Goal: Transaction & Acquisition: Book appointment/travel/reservation

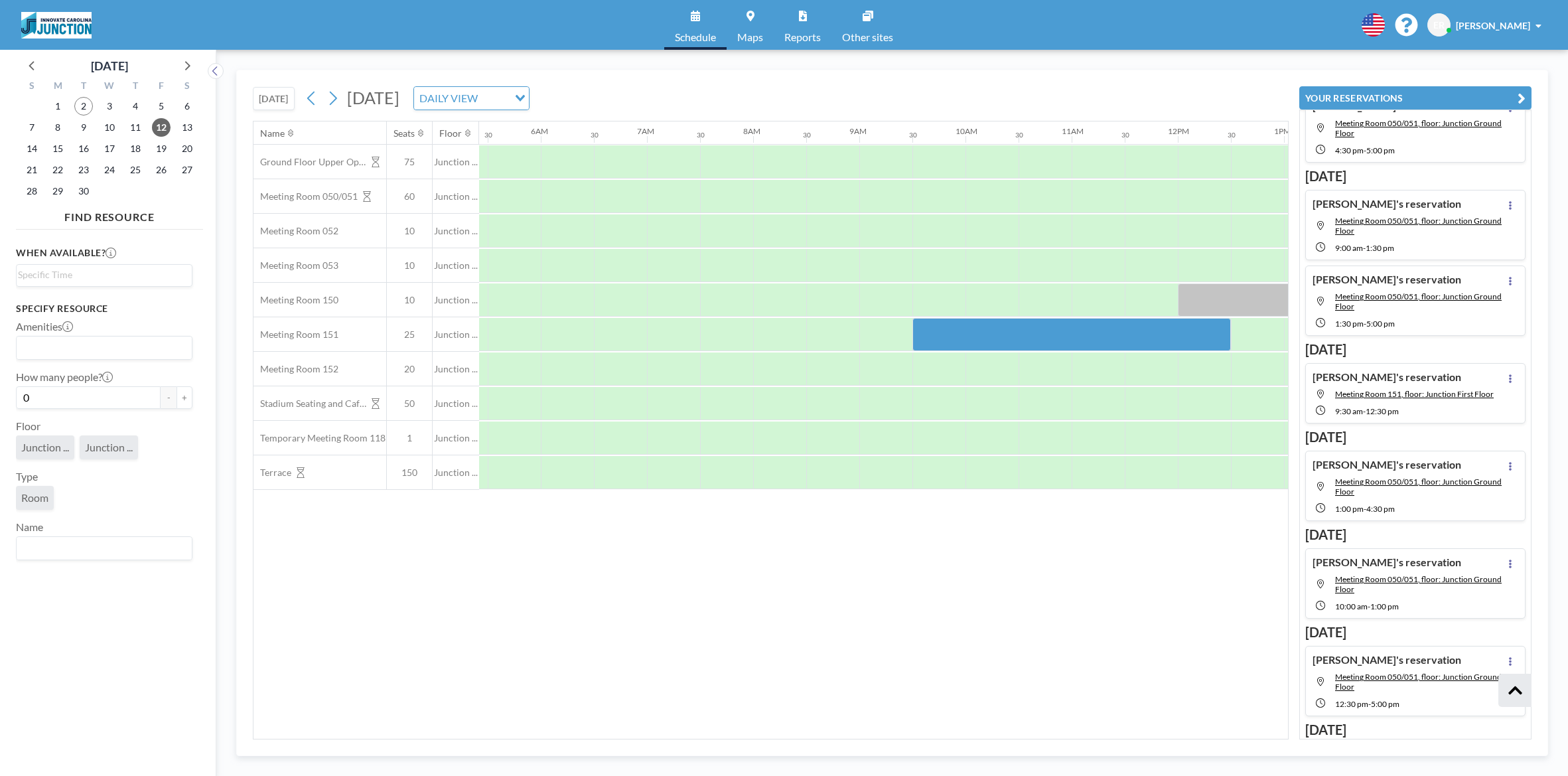
scroll to position [0, 796]
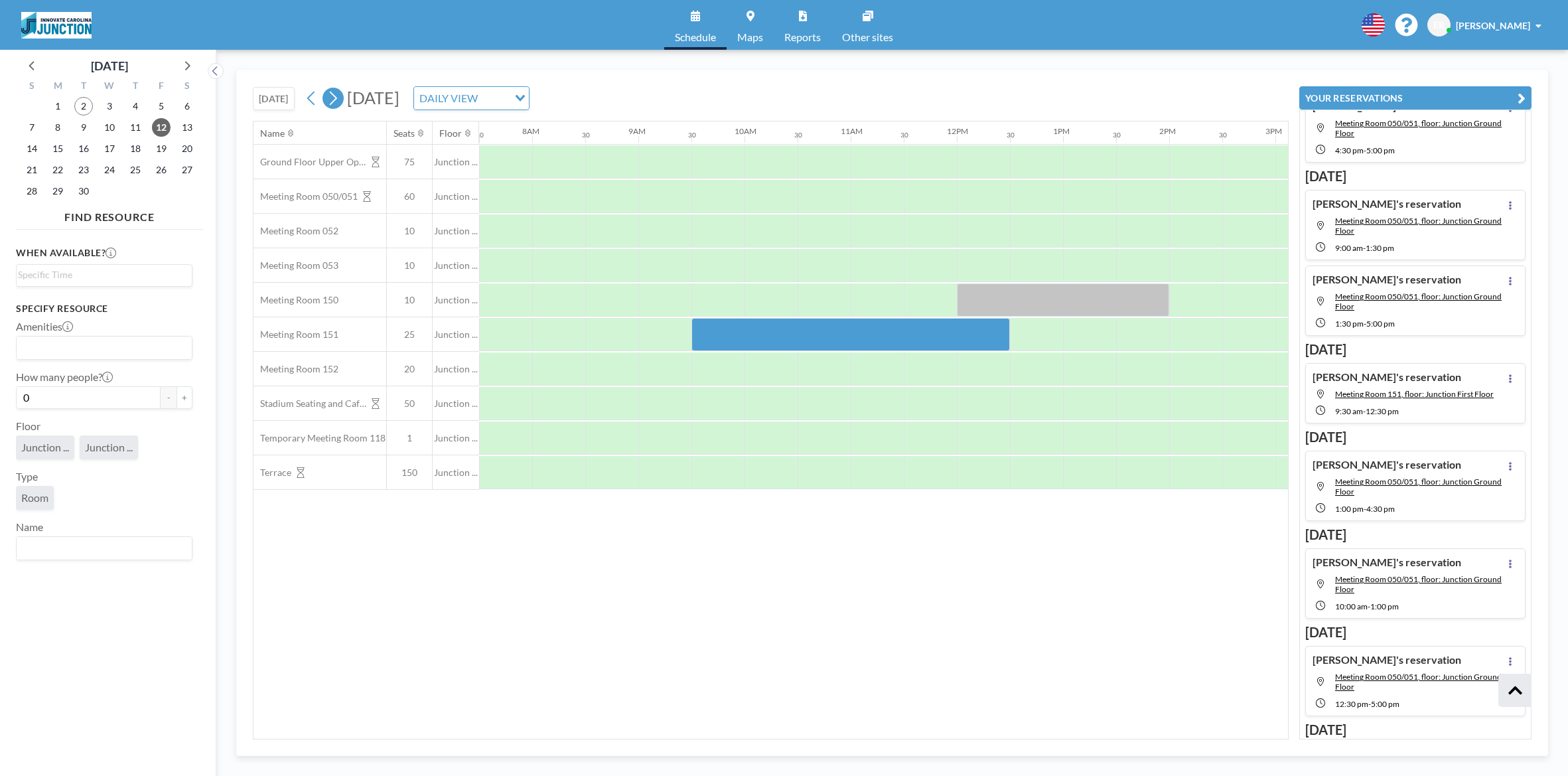
click at [339, 100] on icon at bounding box center [332, 98] width 13 height 20
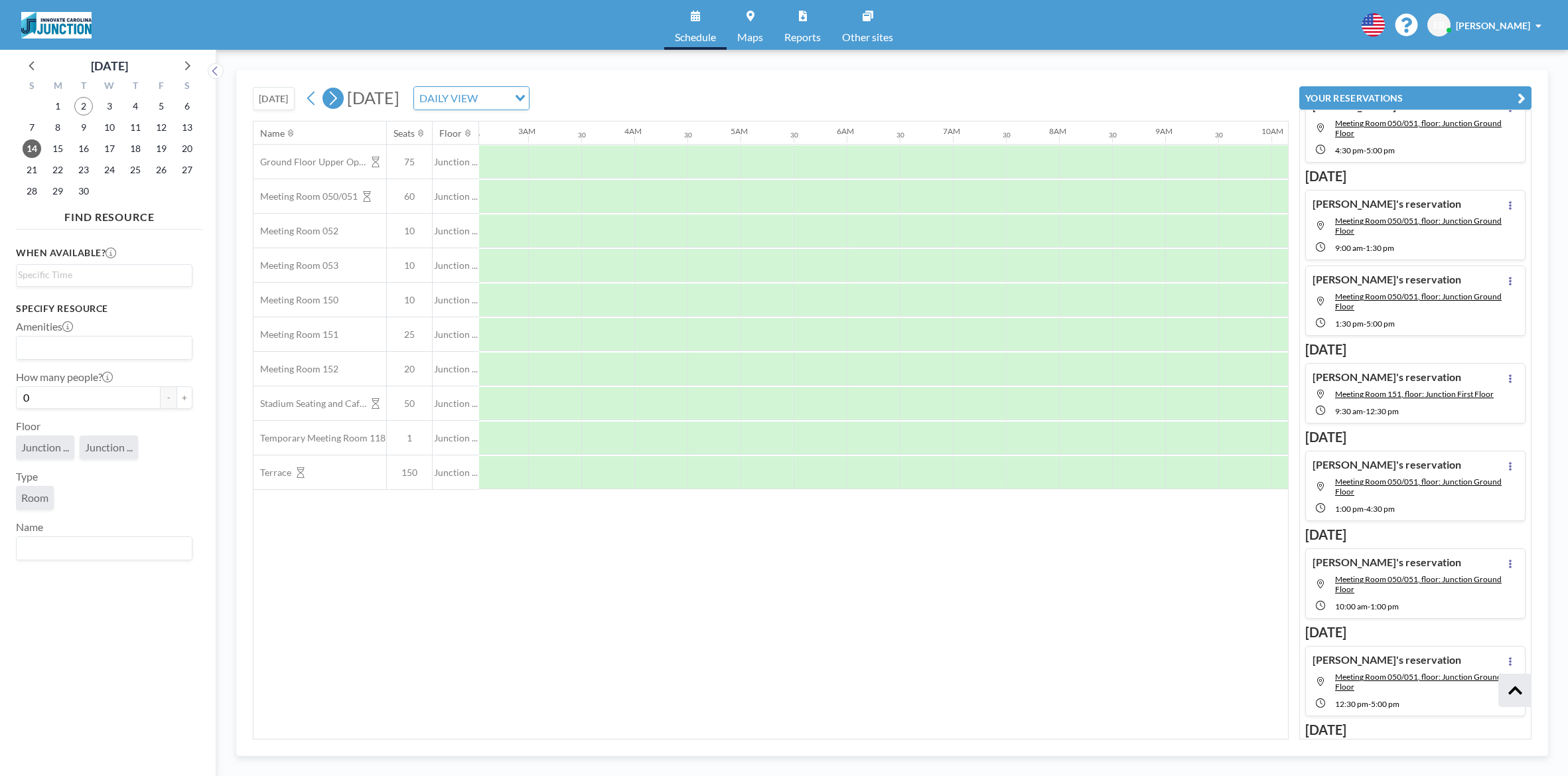
scroll to position [0, 736]
click at [342, 100] on button at bounding box center [332, 98] width 21 height 21
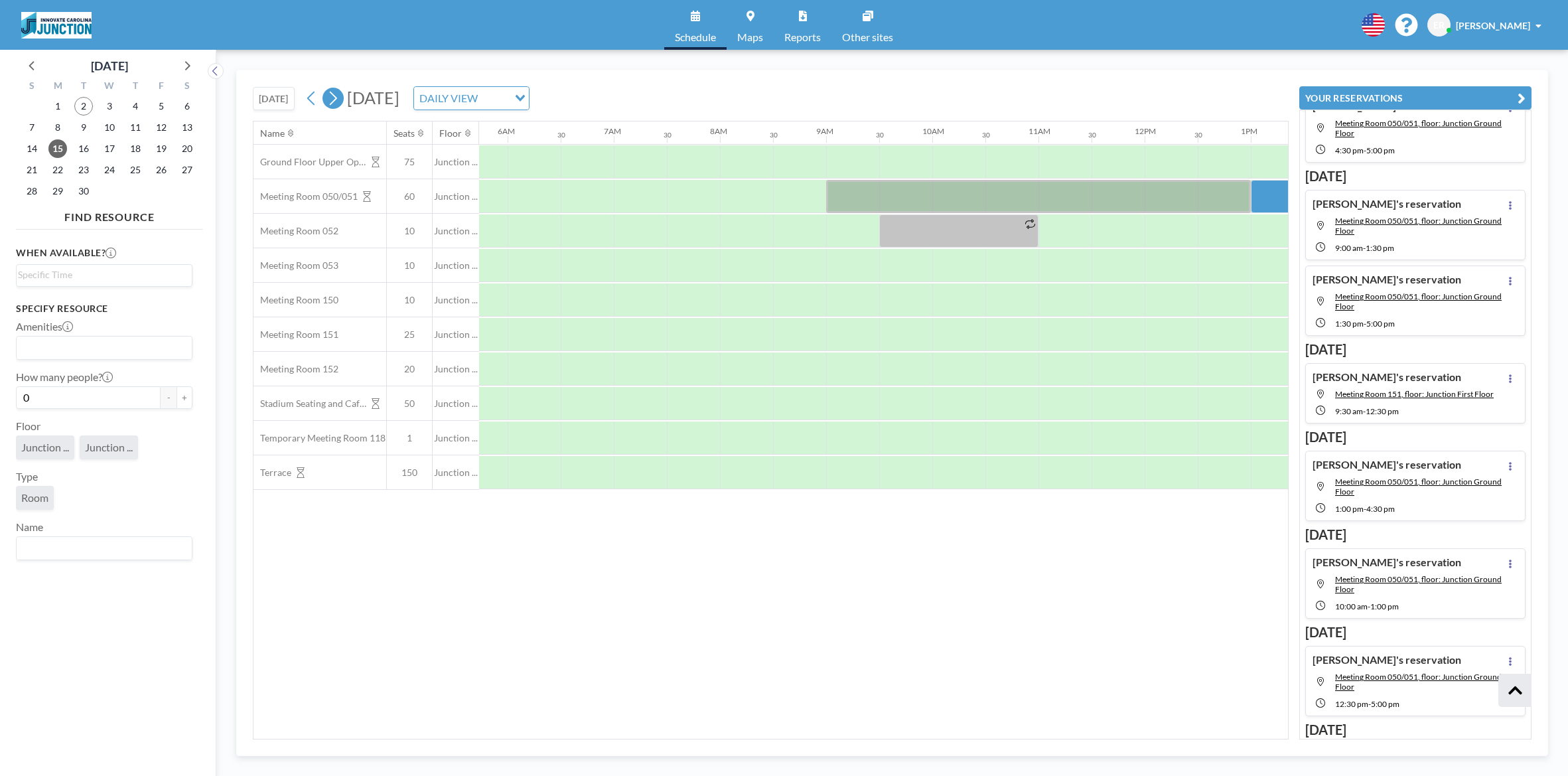
click at [342, 100] on button at bounding box center [332, 98] width 21 height 21
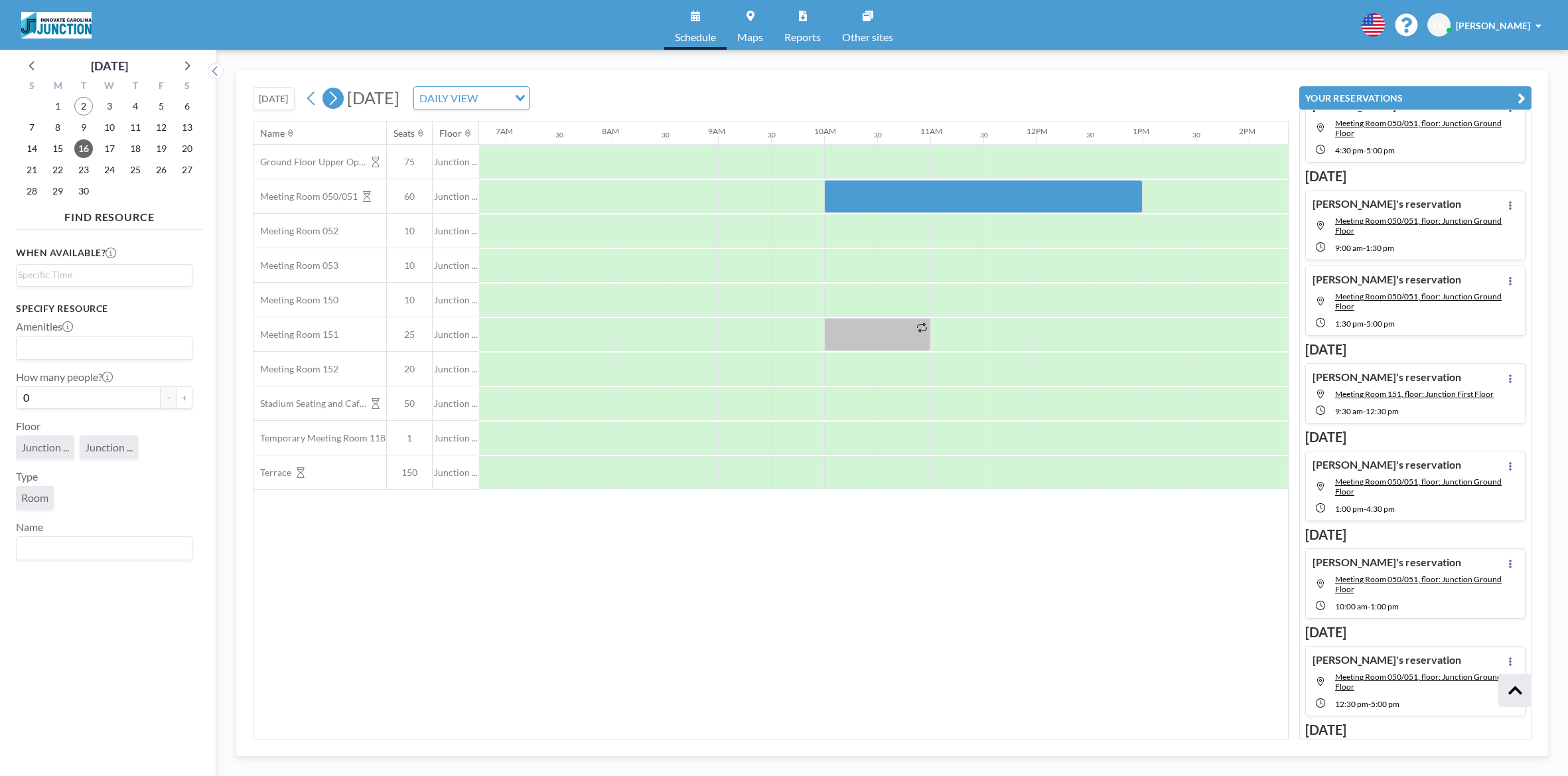
scroll to position [0, 796]
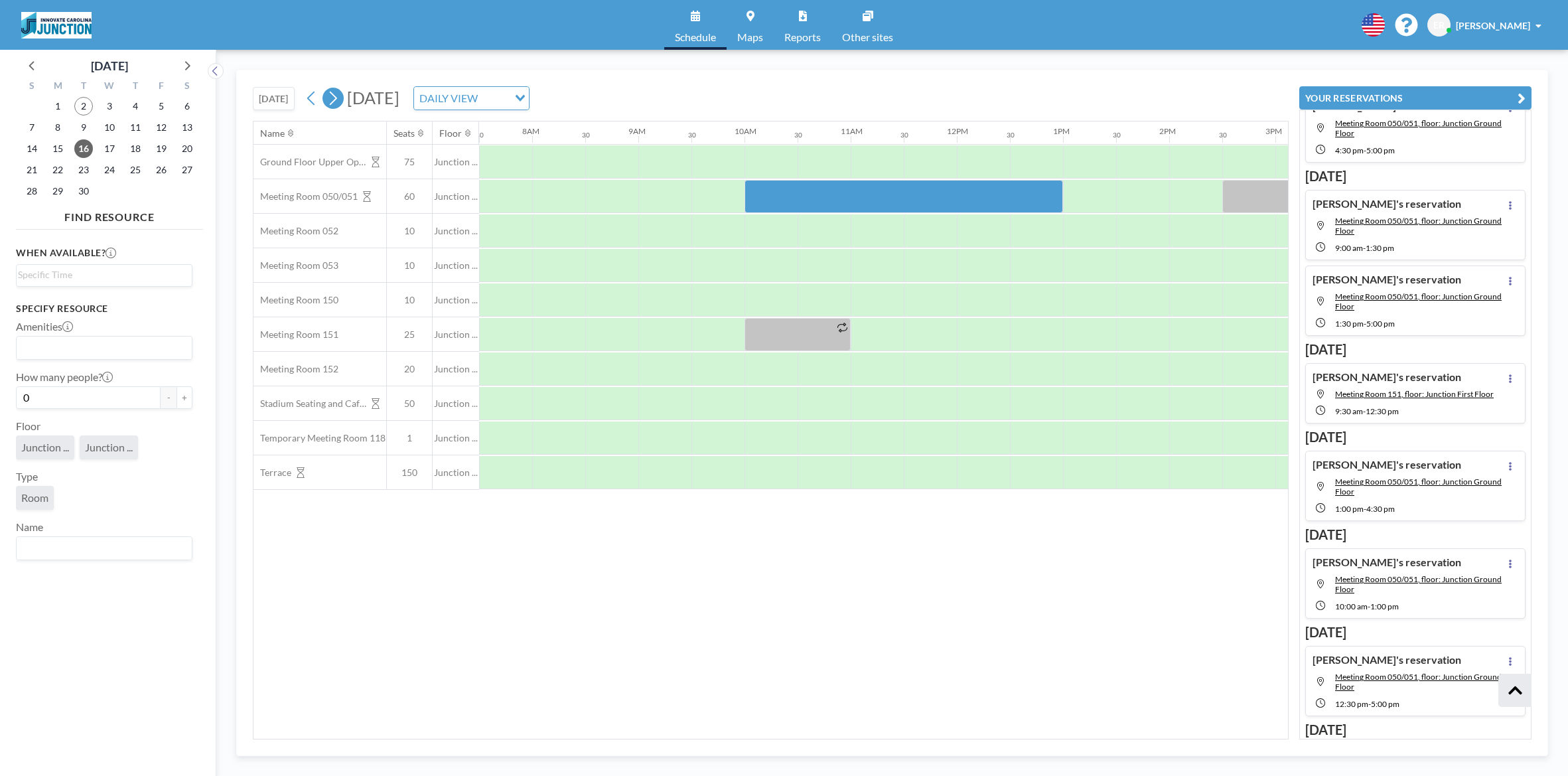
click at [339, 98] on icon at bounding box center [332, 98] width 13 height 20
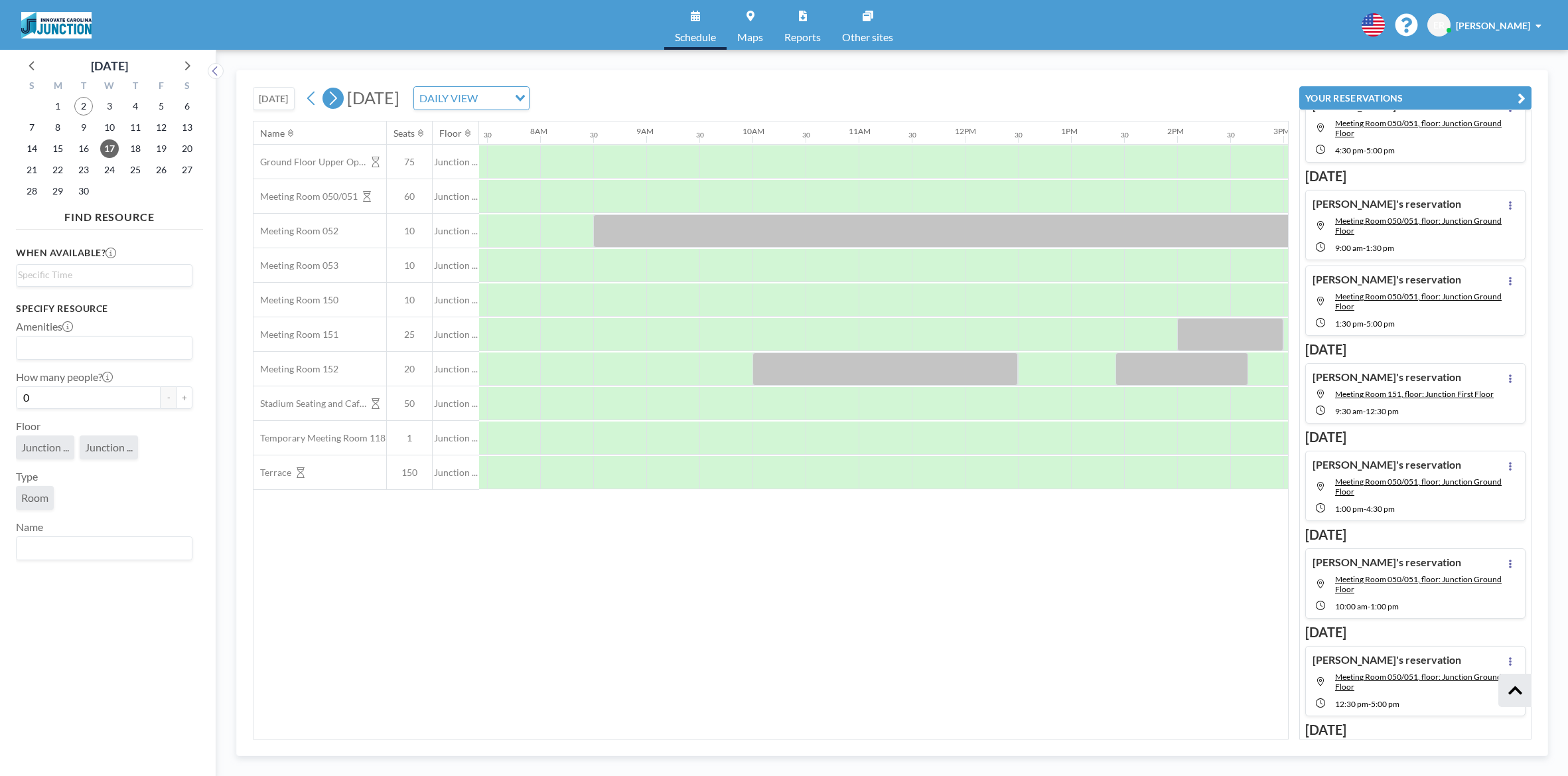
click at [339, 98] on icon at bounding box center [332, 98] width 13 height 20
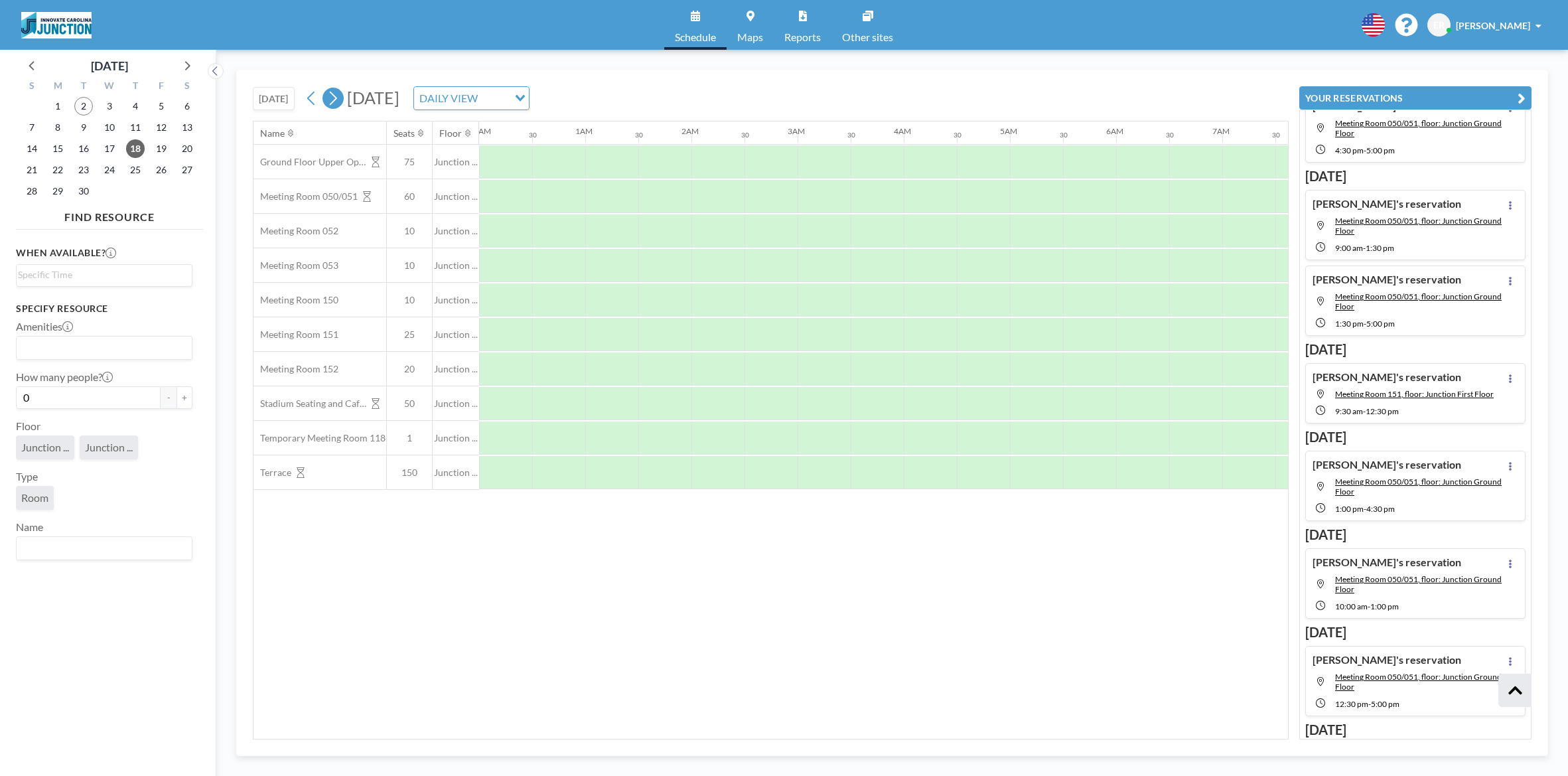
scroll to position [0, 0]
click at [339, 98] on icon at bounding box center [332, 98] width 13 height 20
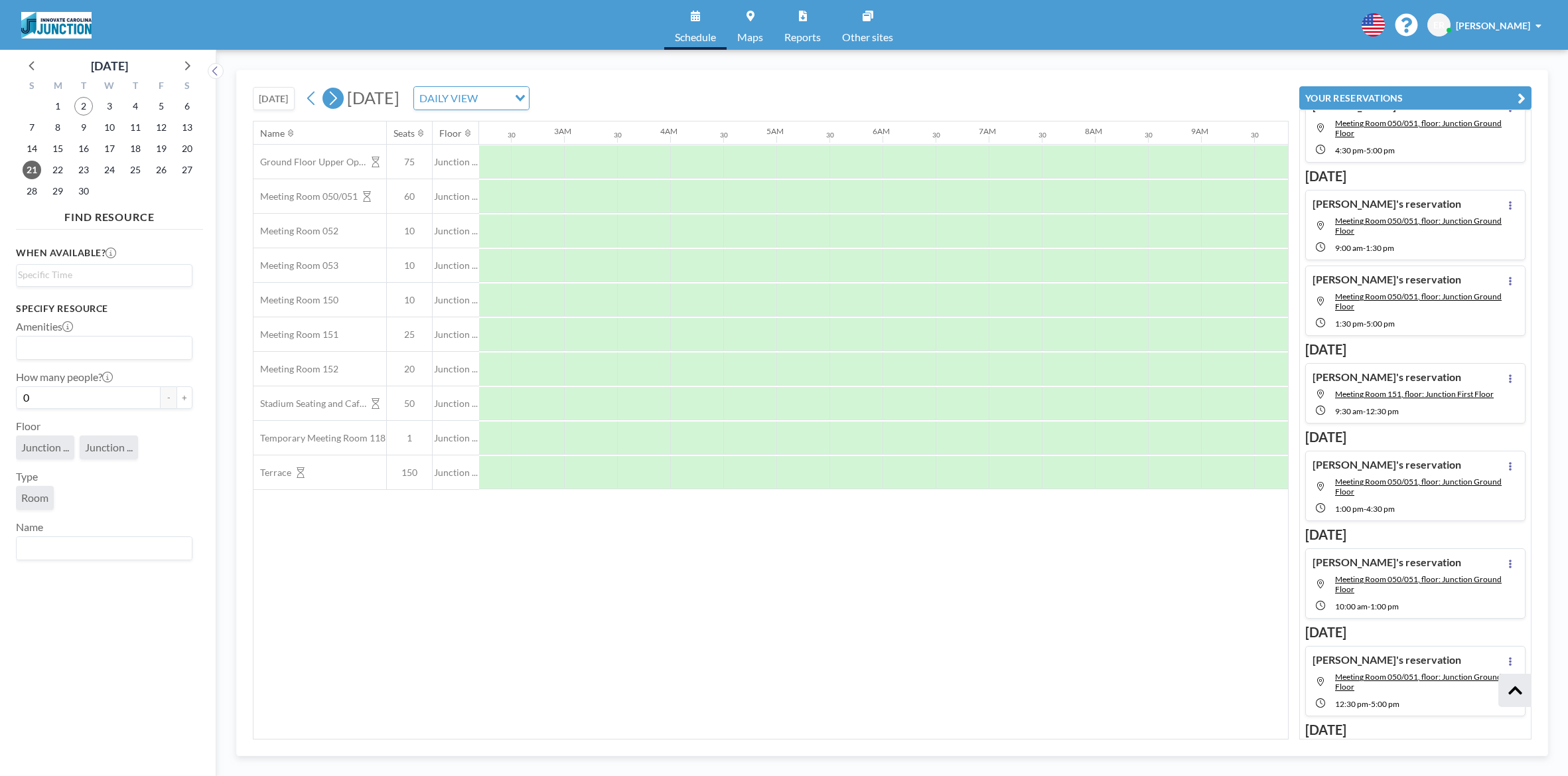
click at [339, 98] on icon at bounding box center [332, 98] width 13 height 20
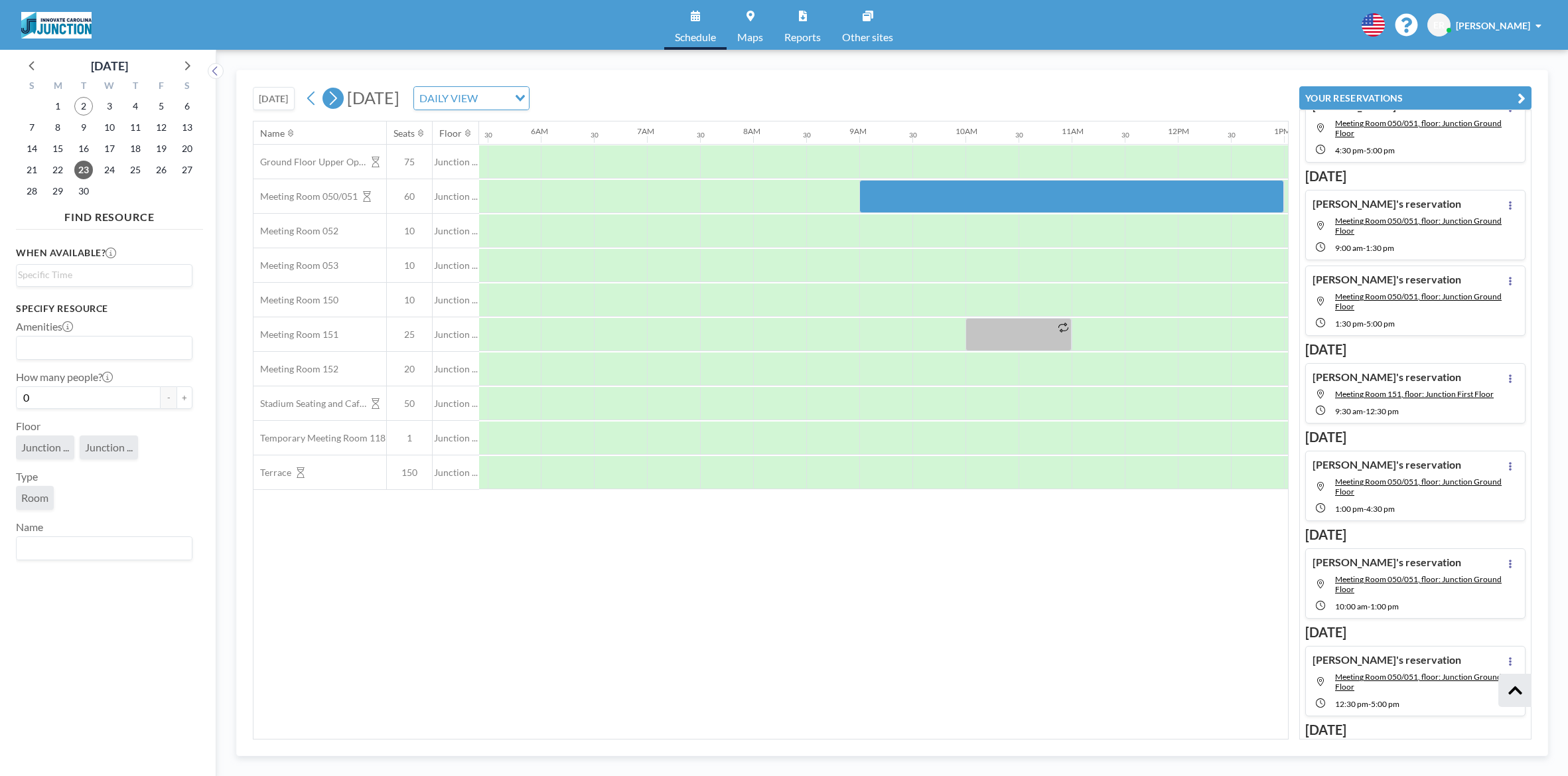
scroll to position [0, 796]
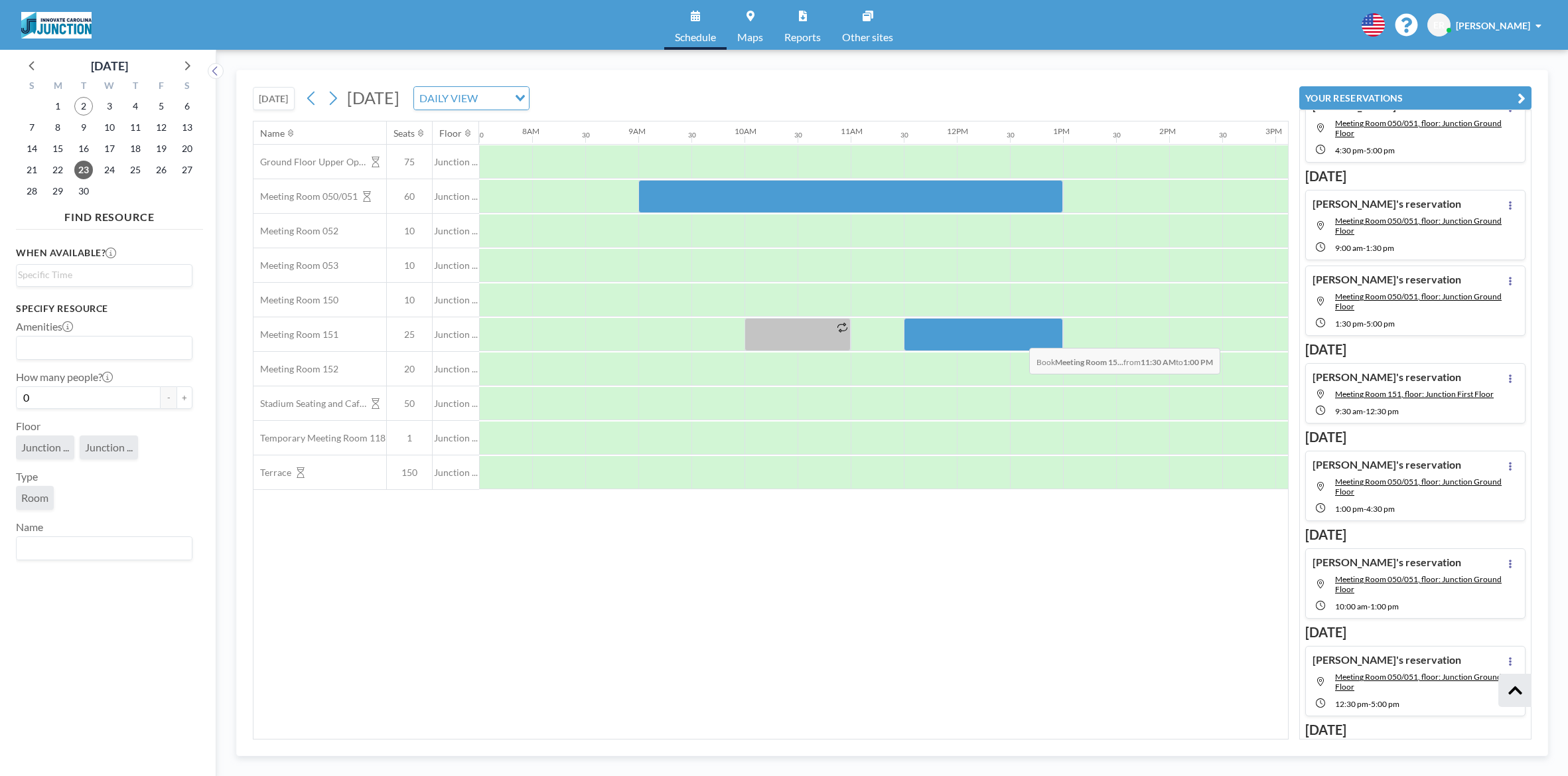
drag, startPoint x: 932, startPoint y: 330, endPoint x: 1019, endPoint y: 338, distance: 87.4
click at [1019, 338] on div at bounding box center [983, 335] width 159 height 34
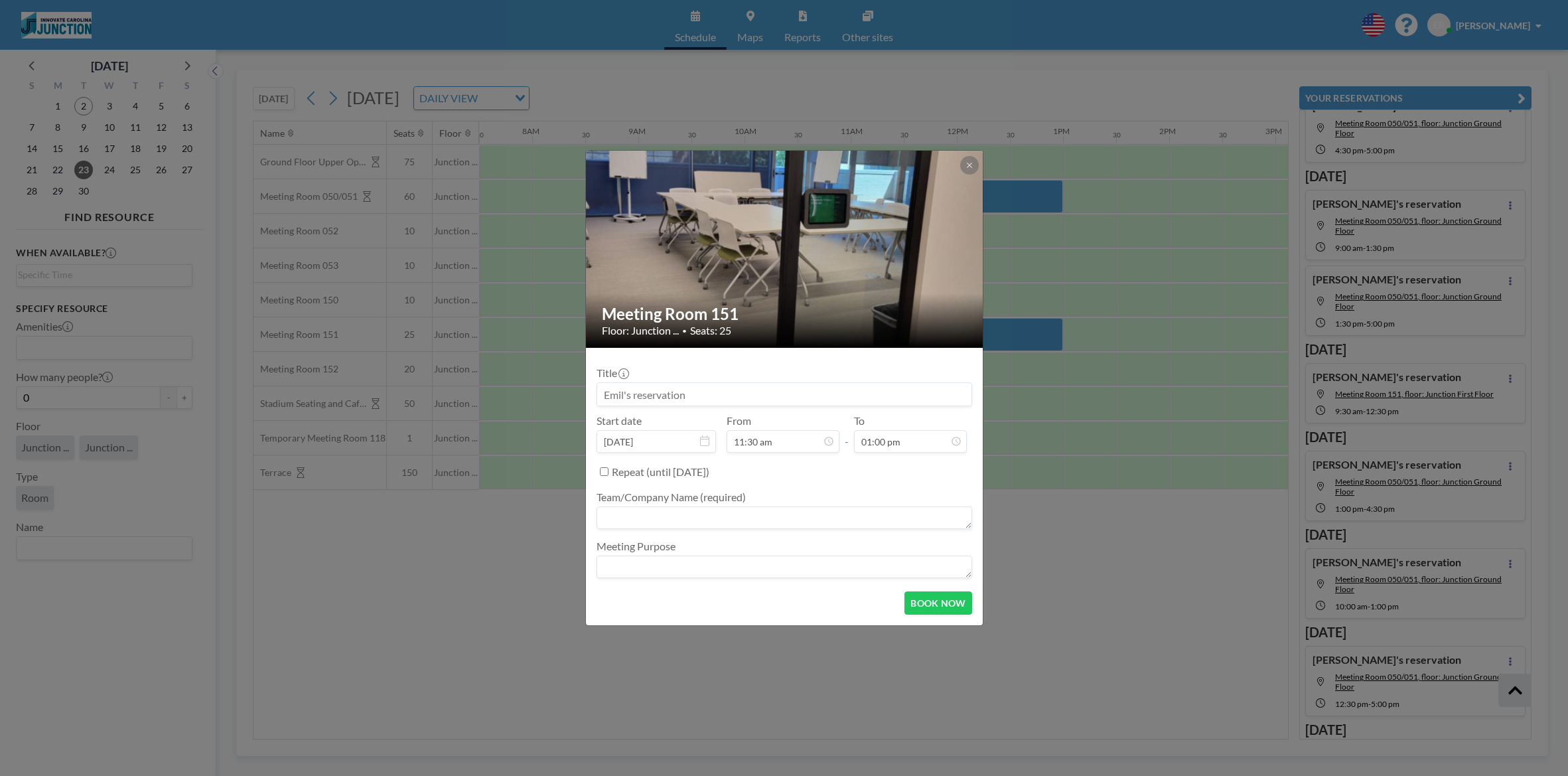
scroll to position [614, 0]
click at [676, 523] on textarea at bounding box center [784, 517] width 375 height 23
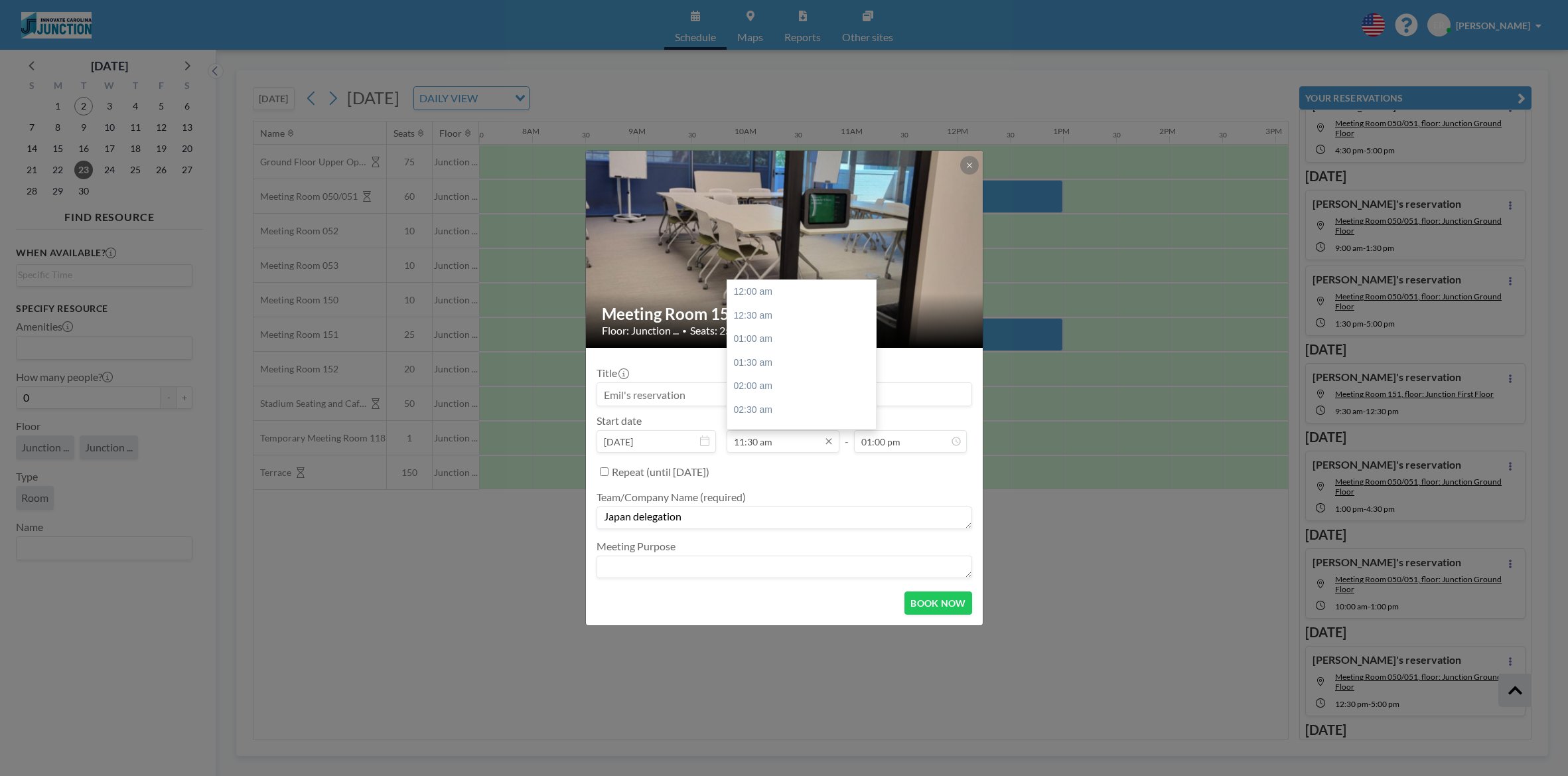
scroll to position [544, 0]
type textarea "Japan delegation"
click at [759, 439] on input "11:30 am" at bounding box center [783, 441] width 113 height 23
click at [744, 441] on input "11:30 am" at bounding box center [783, 441] width 113 height 23
click at [749, 441] on input "11:30 am" at bounding box center [783, 441] width 113 height 23
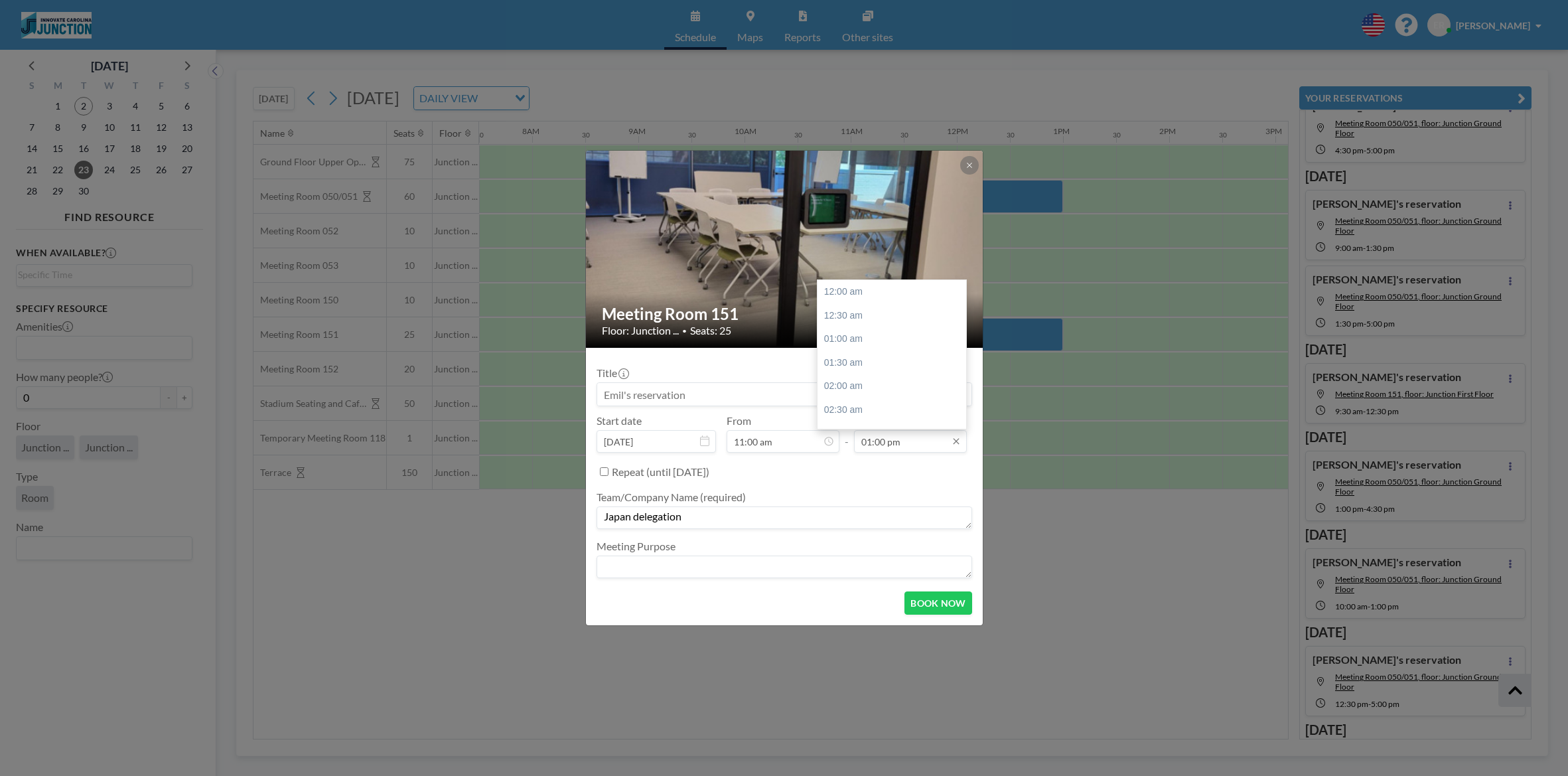
scroll to position [614, 0]
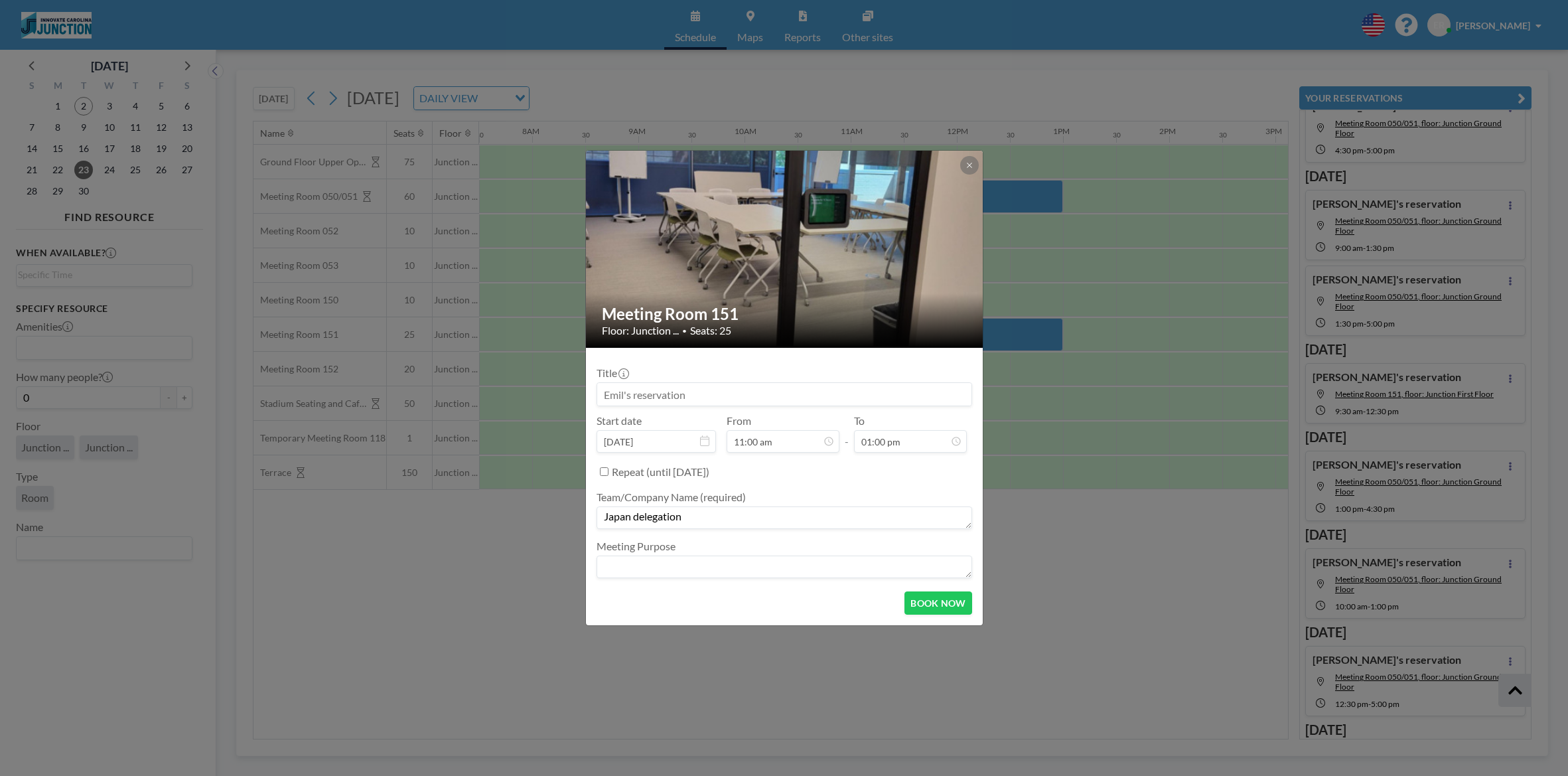
type input "11:00 am"
click at [898, 469] on div "Repeat (until [DATE])" at bounding box center [791, 472] width 361 height 22
click at [742, 520] on textarea "Japan delegation" at bounding box center [784, 517] width 375 height 23
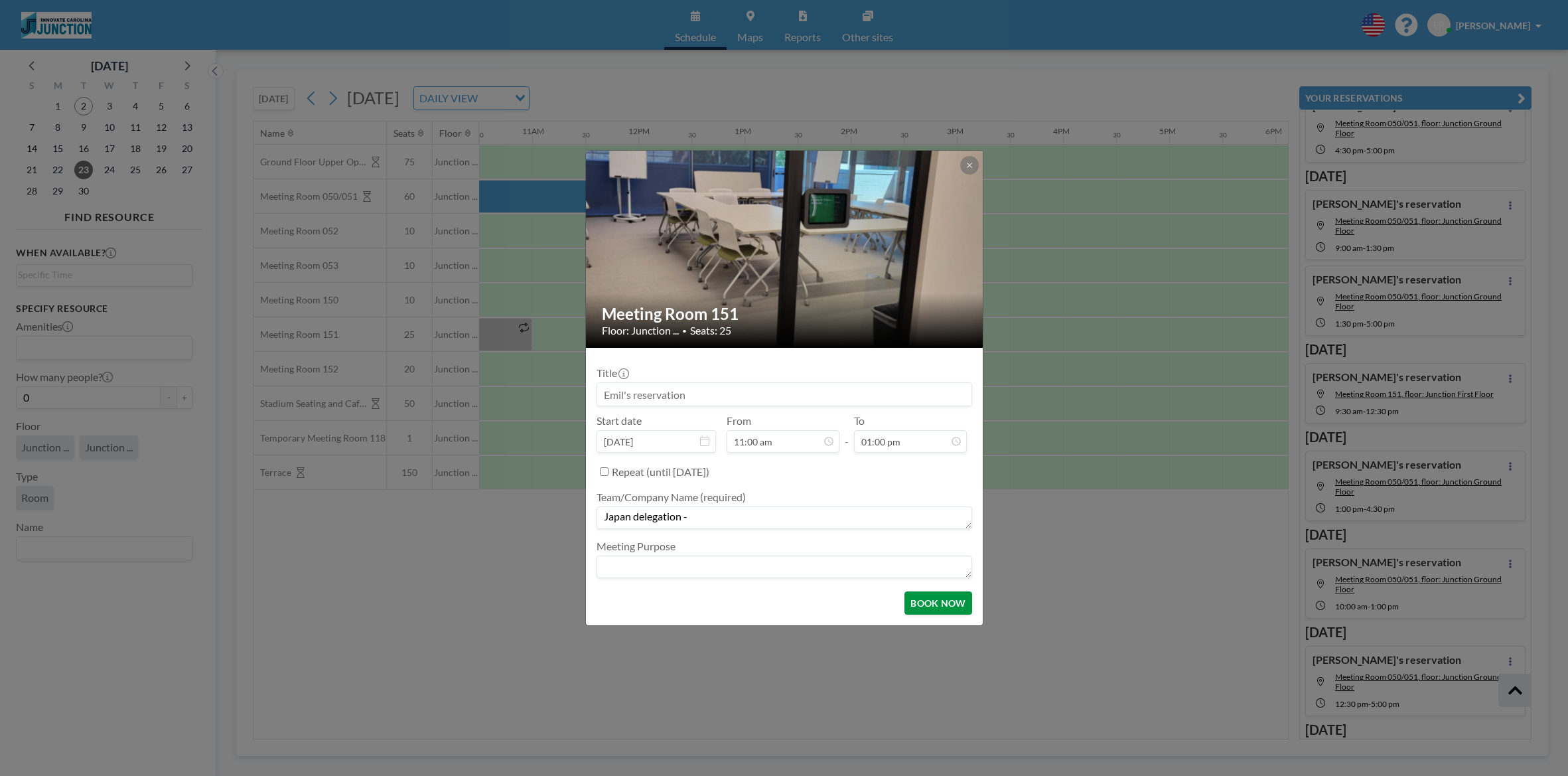
type textarea "Japan delegation -"
click at [948, 601] on button "BOOK NOW" at bounding box center [938, 603] width 67 height 24
